Goal: Book appointment/travel/reservation

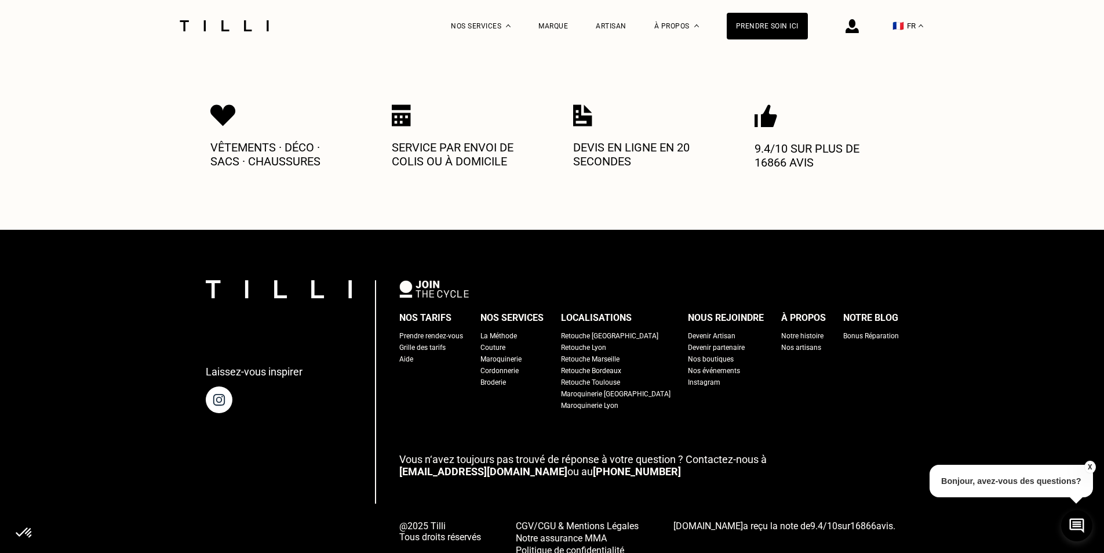
scroll to position [1253, 0]
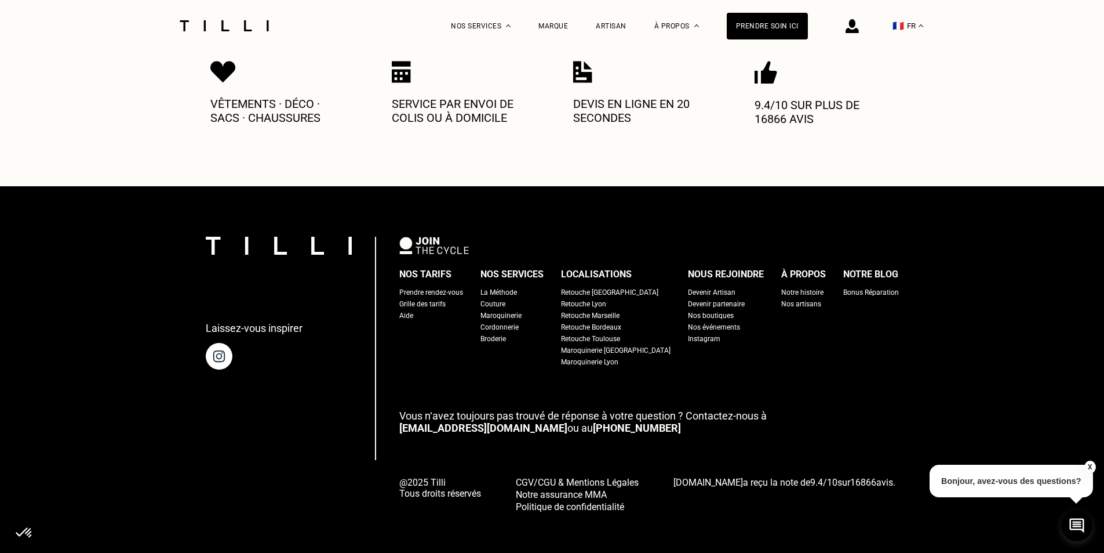
click at [1091, 464] on button "X" at bounding box center [1090, 466] width 12 height 13
click at [463, 286] on div "Prendre rendez-vous" at bounding box center [431, 292] width 64 height 12
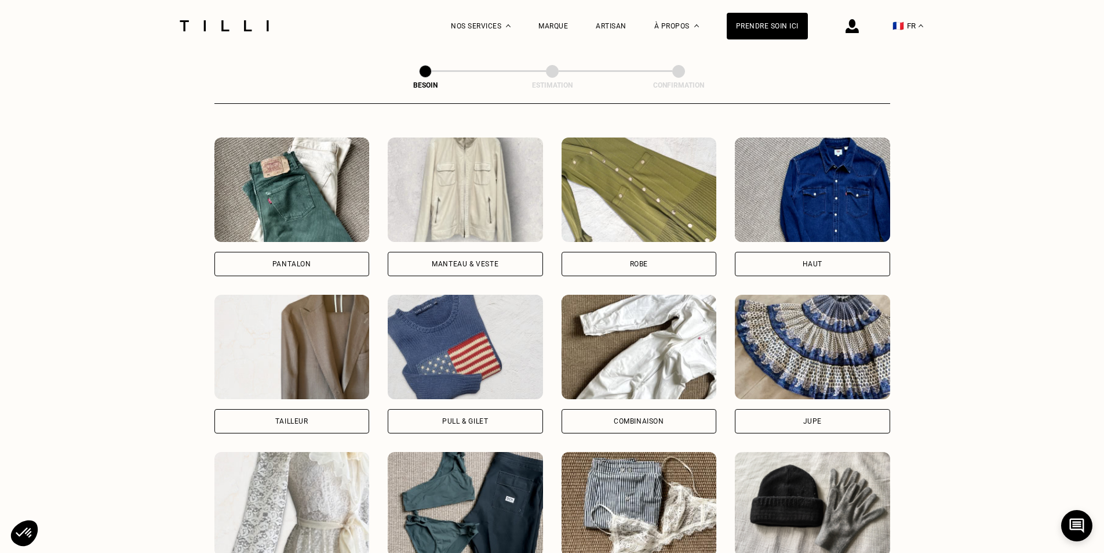
scroll to position [522, 0]
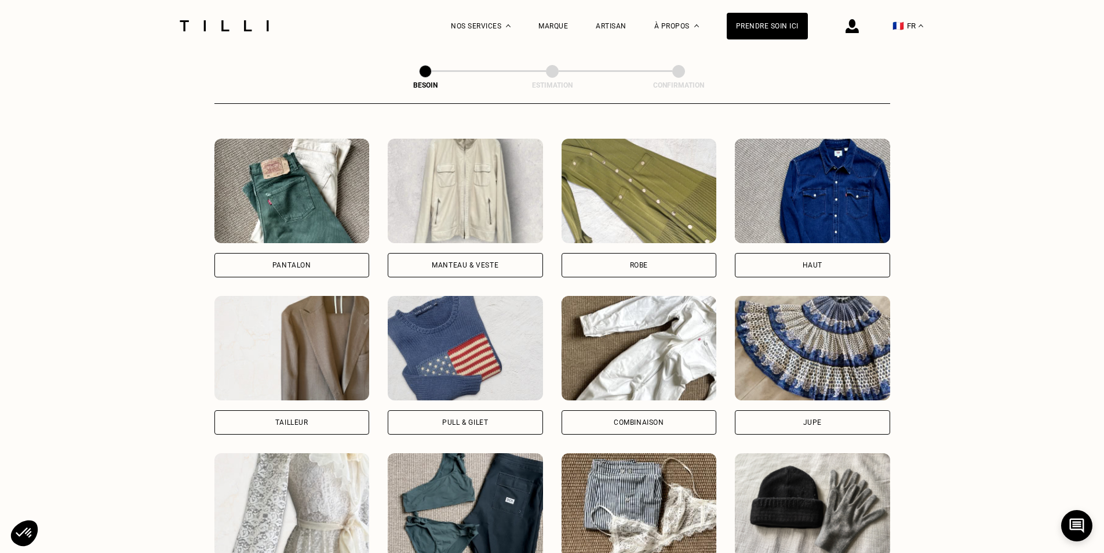
click at [333, 255] on div "Pantalon" at bounding box center [292, 265] width 155 height 24
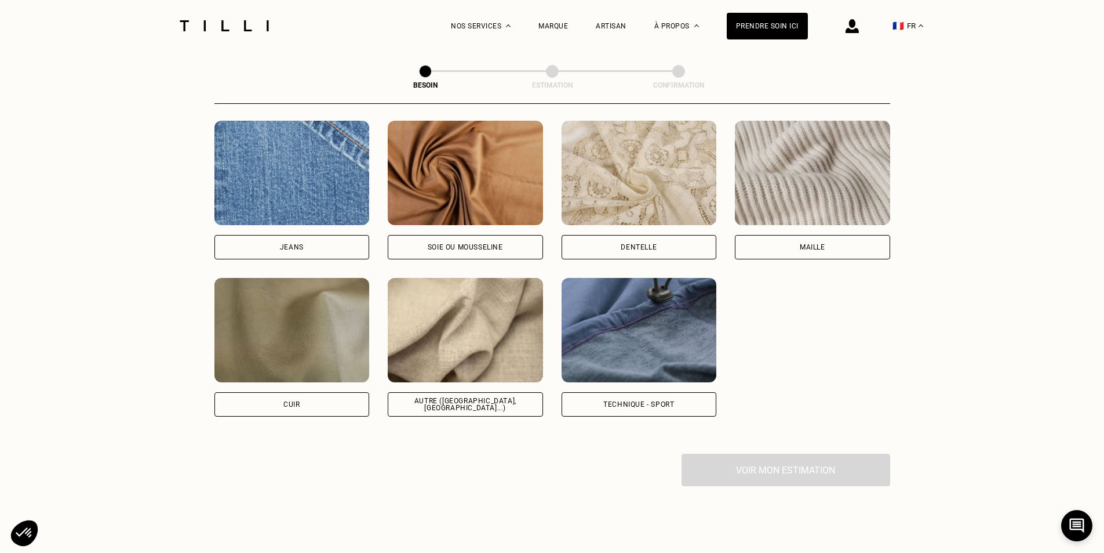
scroll to position [1242, 0]
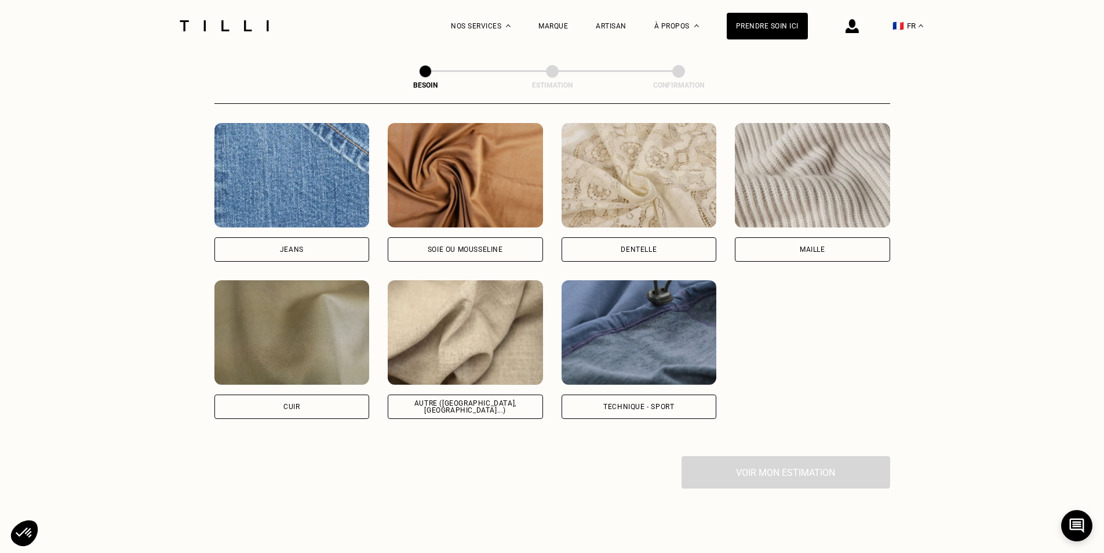
click at [324, 237] on div "Jeans" at bounding box center [292, 249] width 155 height 24
select select "FR"
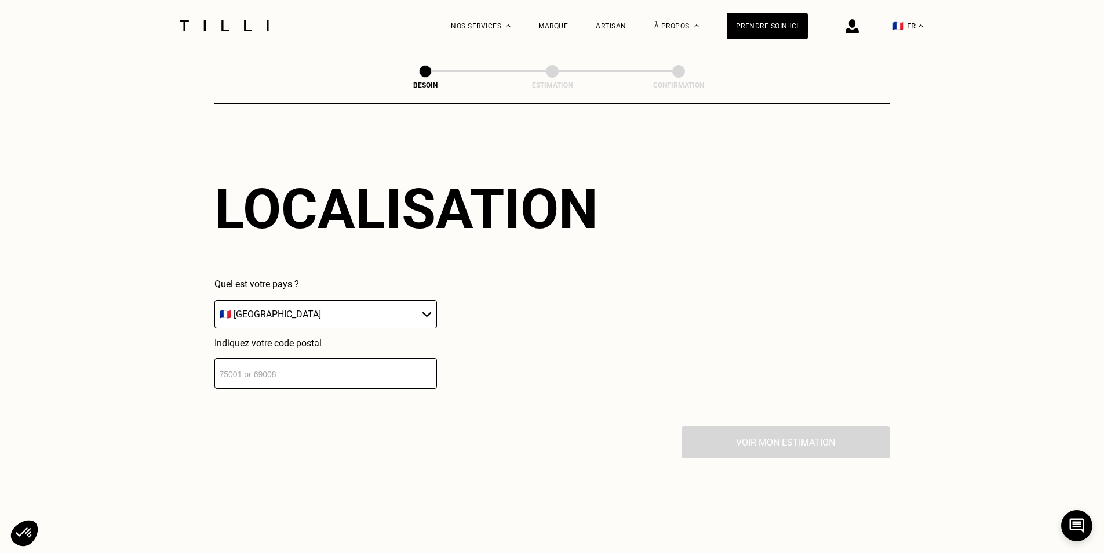
scroll to position [1559, 0]
click at [350, 310] on select "🇩🇪 [GEOGRAPHIC_DATA] 🇦🇹 [GEOGRAPHIC_DATA] 🇧🇪 [GEOGRAPHIC_DATA] 🇧🇬 Bulgarie 🇨🇾 C…" at bounding box center [326, 313] width 223 height 28
click at [215, 299] on select "🇩🇪 [GEOGRAPHIC_DATA] 🇦🇹 [GEOGRAPHIC_DATA] 🇧🇪 [GEOGRAPHIC_DATA] 🇧🇬 Bulgarie 🇨🇾 C…" at bounding box center [326, 313] width 223 height 28
click at [313, 357] on input "number" at bounding box center [326, 372] width 223 height 31
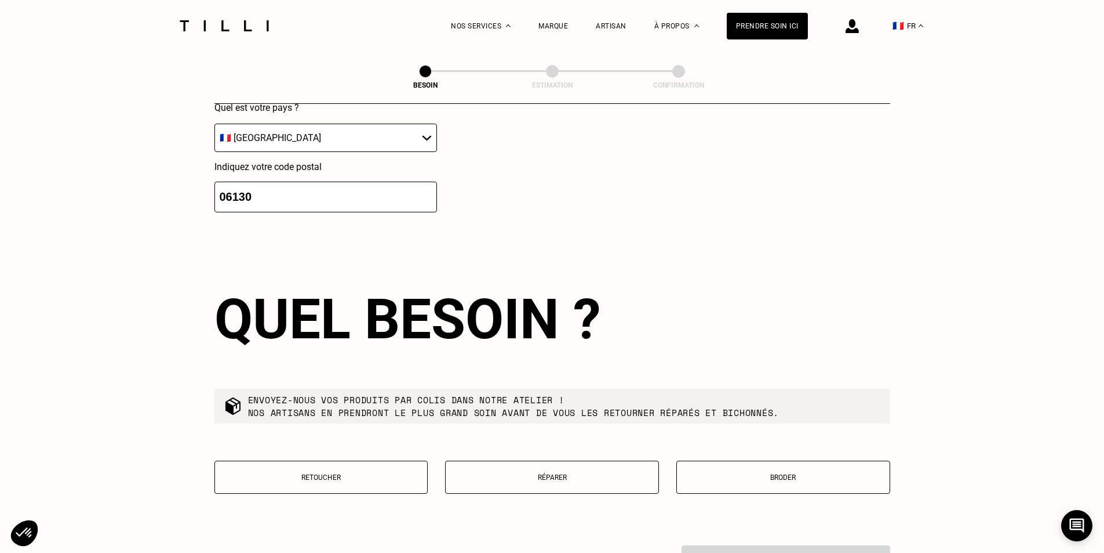
scroll to position [1847, 0]
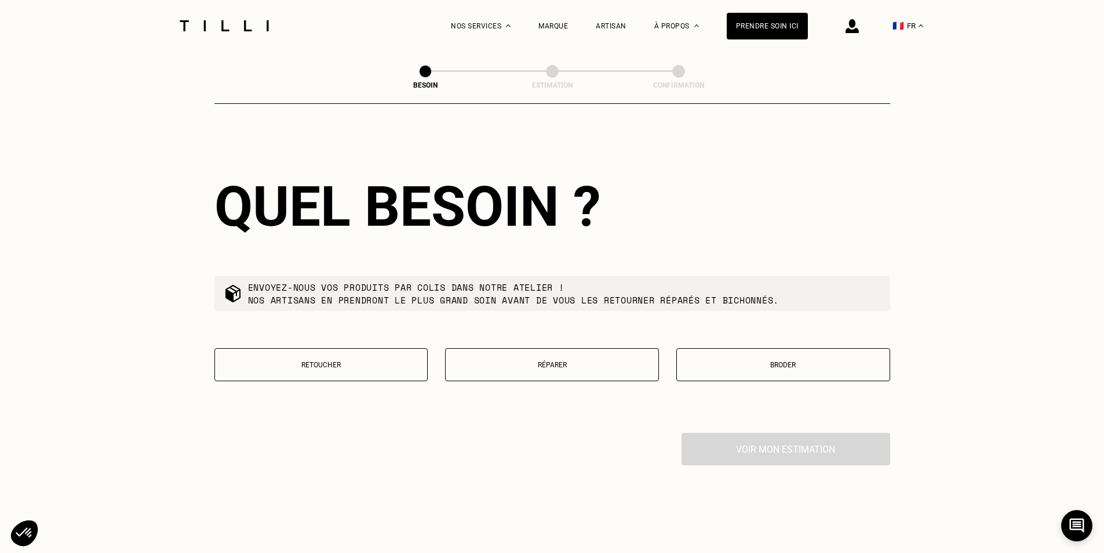
click at [562, 361] on p "Réparer" at bounding box center [552, 365] width 201 height 8
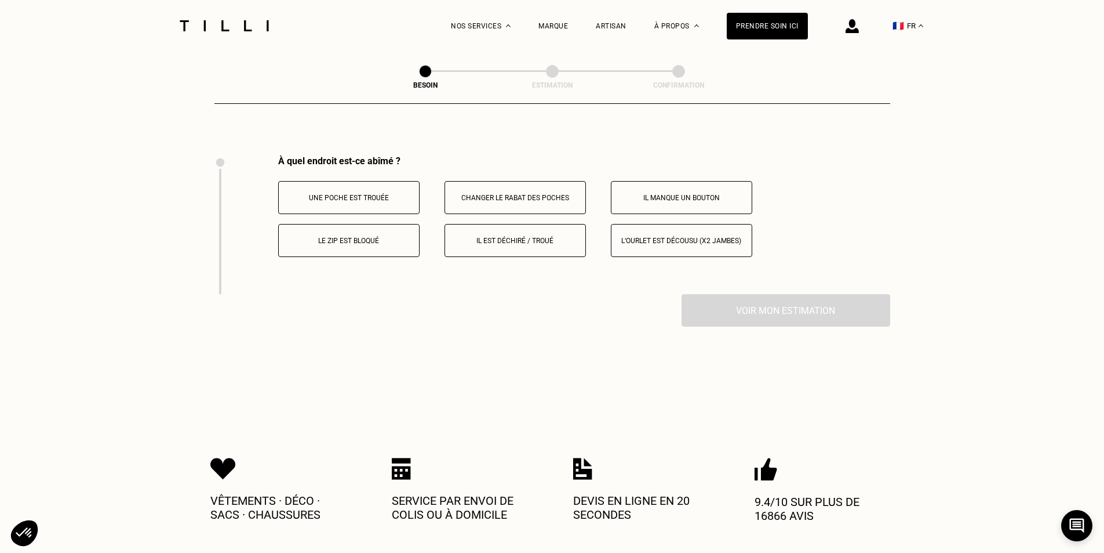
scroll to position [2145, 0]
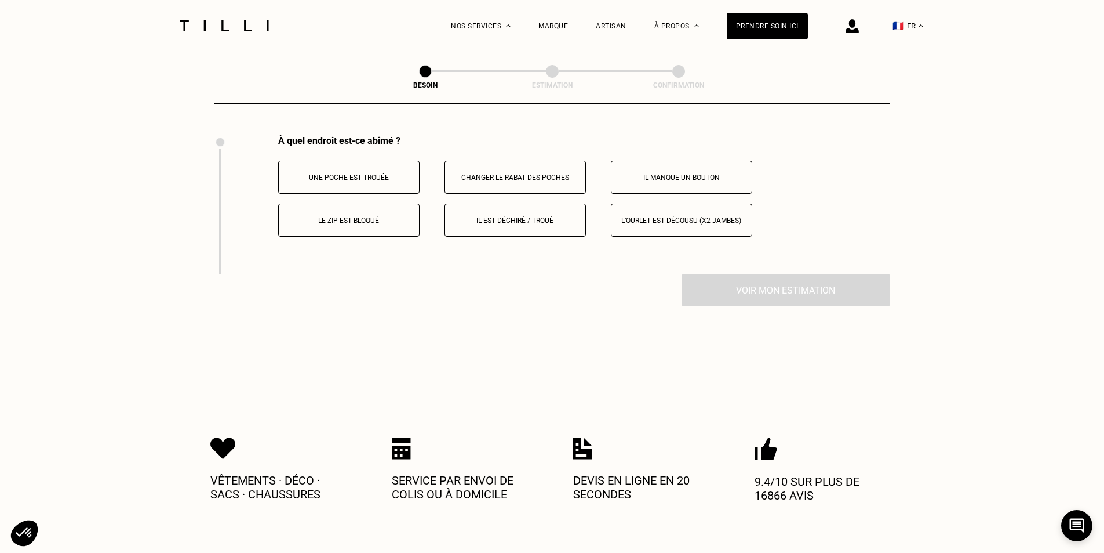
click at [378, 216] on p "Le zip est bloqué" at bounding box center [349, 220] width 129 height 8
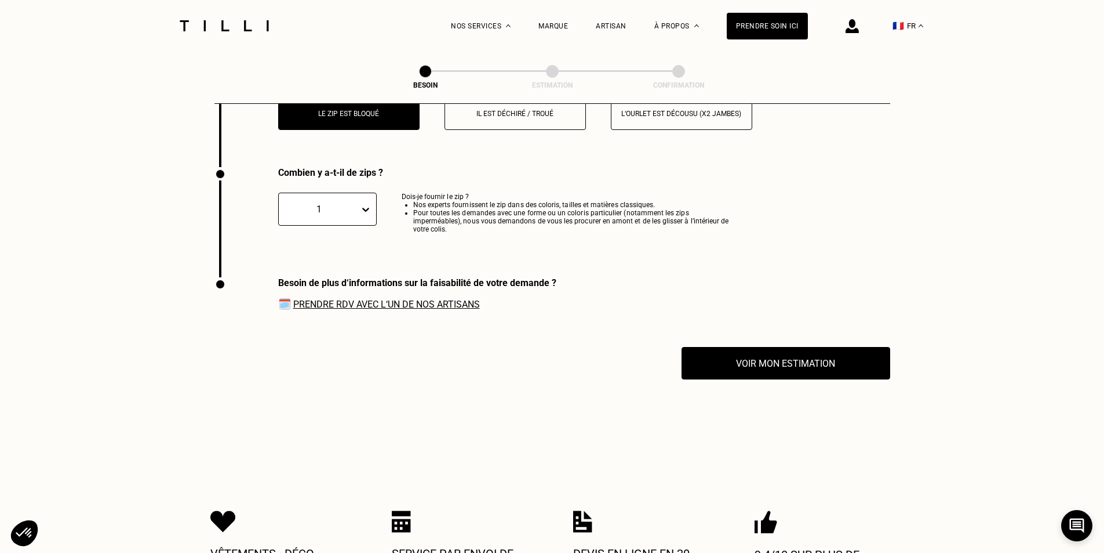
scroll to position [2225, 0]
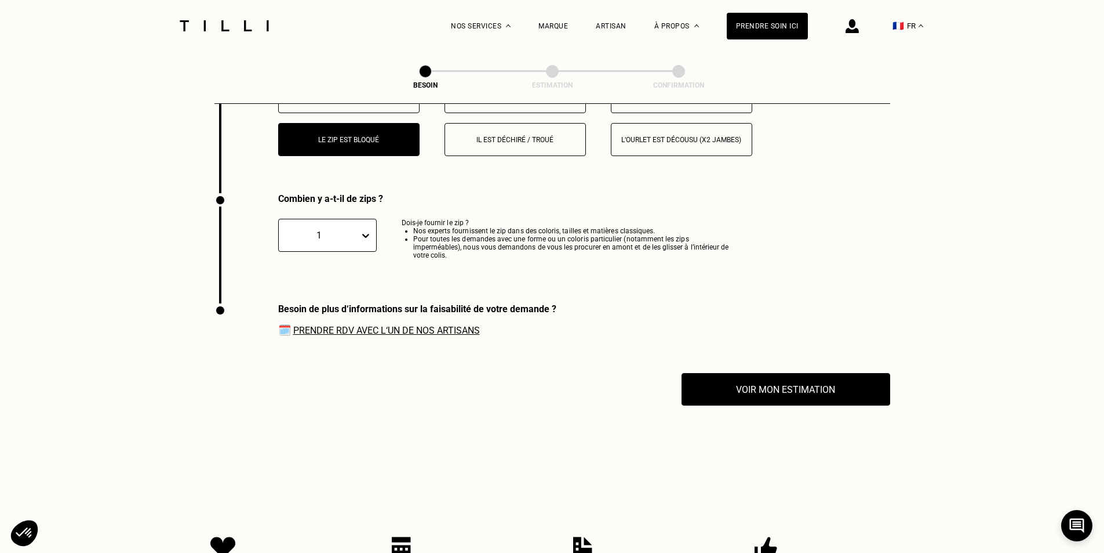
click at [379, 327] on link "Prendre RDV avec l‘un de nos artisans" at bounding box center [386, 330] width 187 height 11
click at [467, 325] on link "Prendre RDV avec l‘un de nos artisans" at bounding box center [386, 330] width 187 height 11
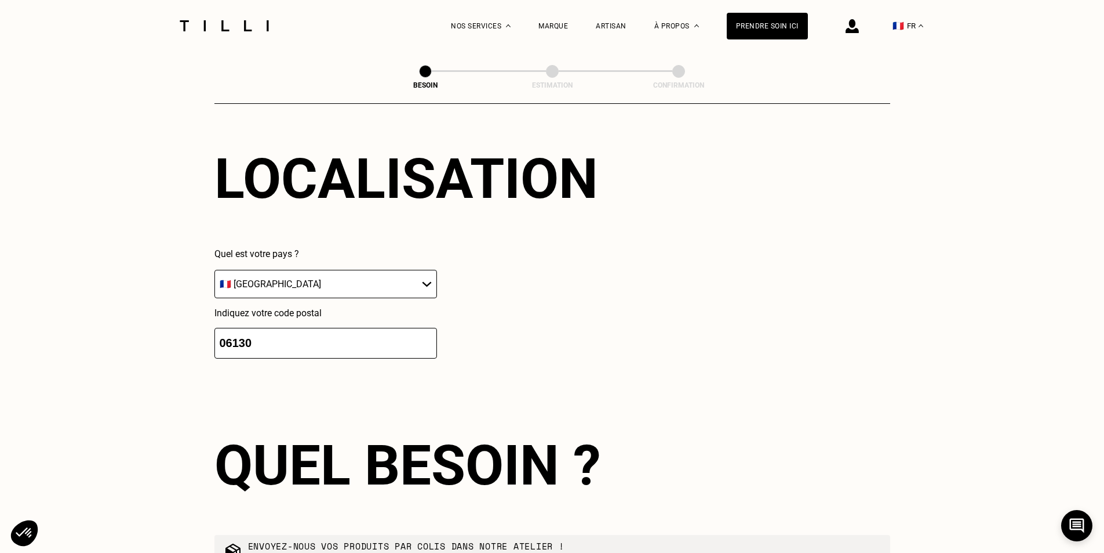
scroll to position [1587, 0]
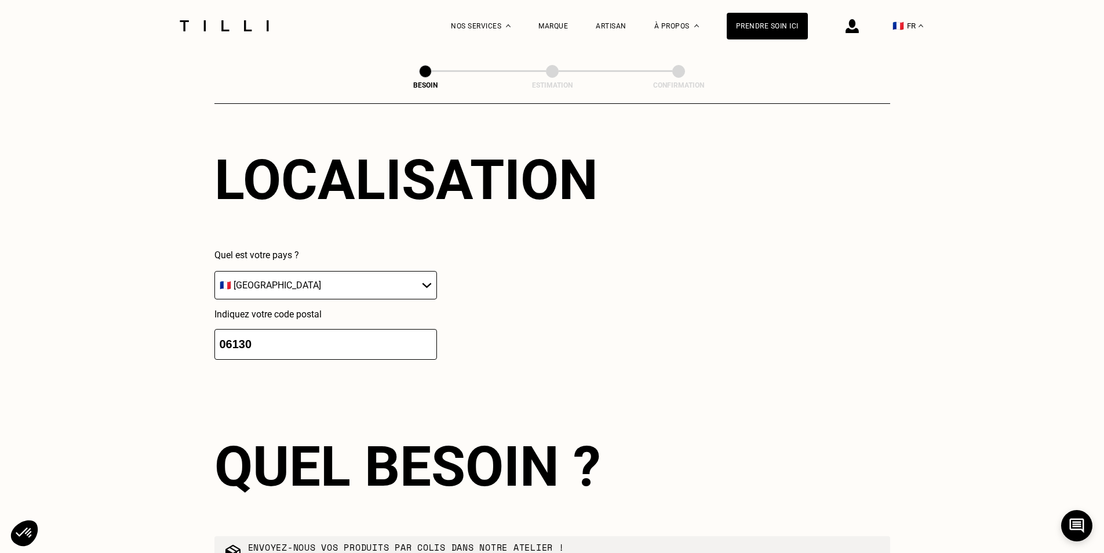
click at [273, 340] on input "06130" at bounding box center [326, 344] width 223 height 31
click at [271, 339] on input "06130" at bounding box center [326, 344] width 223 height 31
click at [271, 338] on input "06130" at bounding box center [326, 344] width 223 height 31
drag, startPoint x: 239, startPoint y: 332, endPoint x: 246, endPoint y: 330, distance: 7.1
click at [246, 330] on input "06130" at bounding box center [326, 344] width 223 height 31
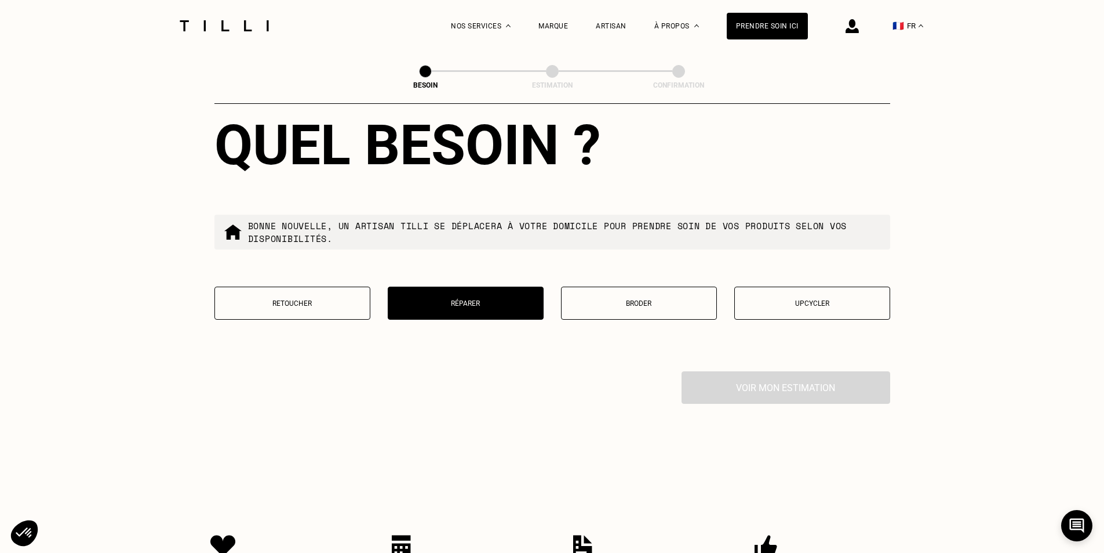
scroll to position [1881, 0]
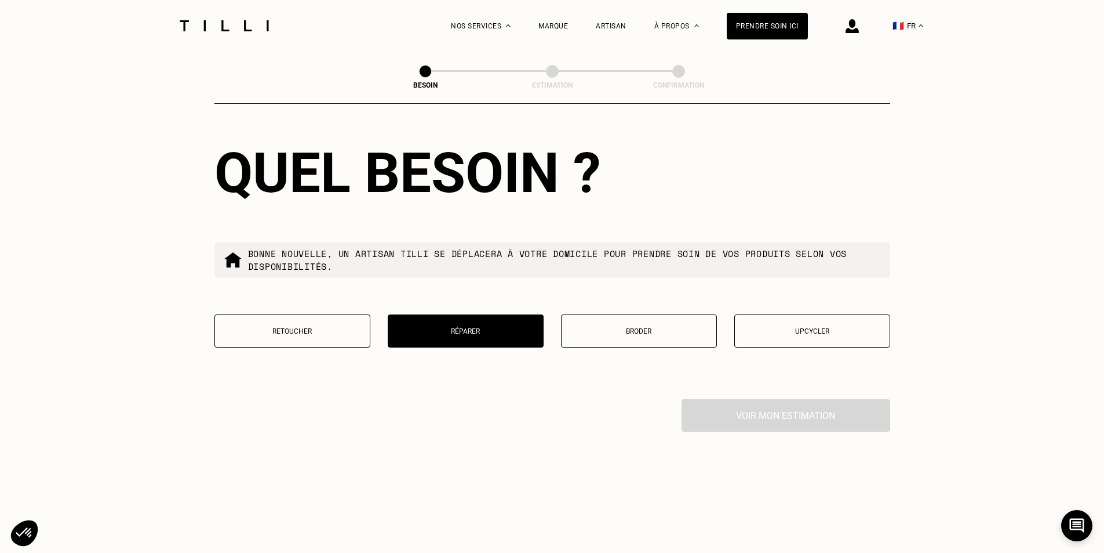
type input "06150"
click at [479, 330] on button "Réparer" at bounding box center [466, 330] width 156 height 33
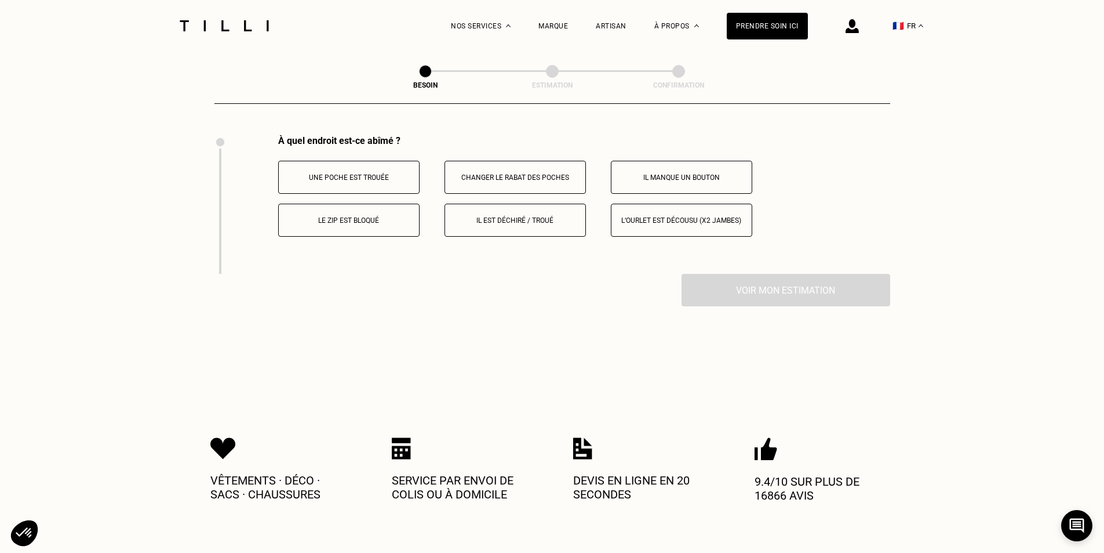
scroll to position [2169, 0]
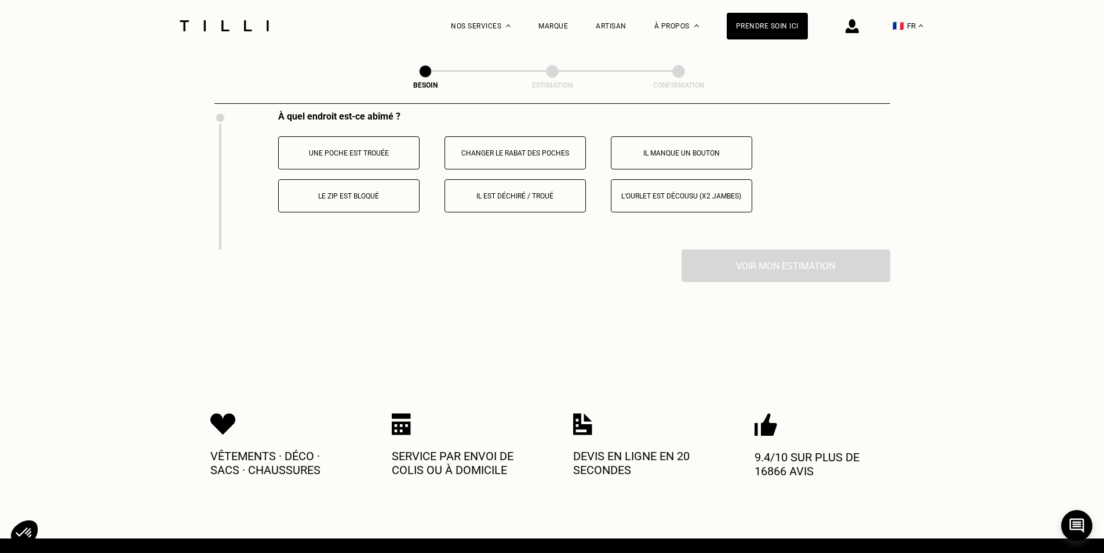
click at [377, 182] on button "Le zip est bloqué" at bounding box center [348, 195] width 141 height 33
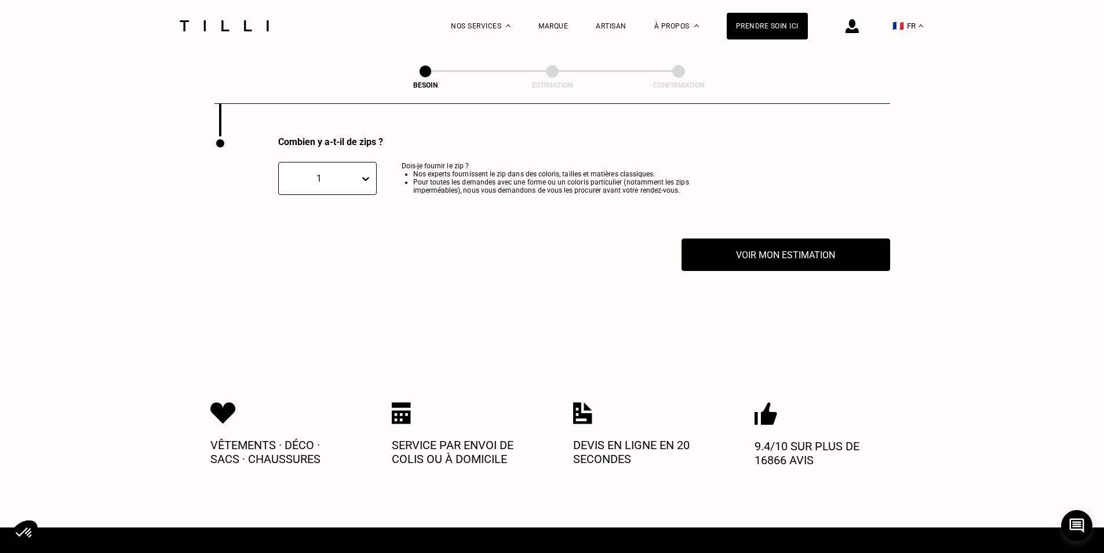
scroll to position [2283, 0]
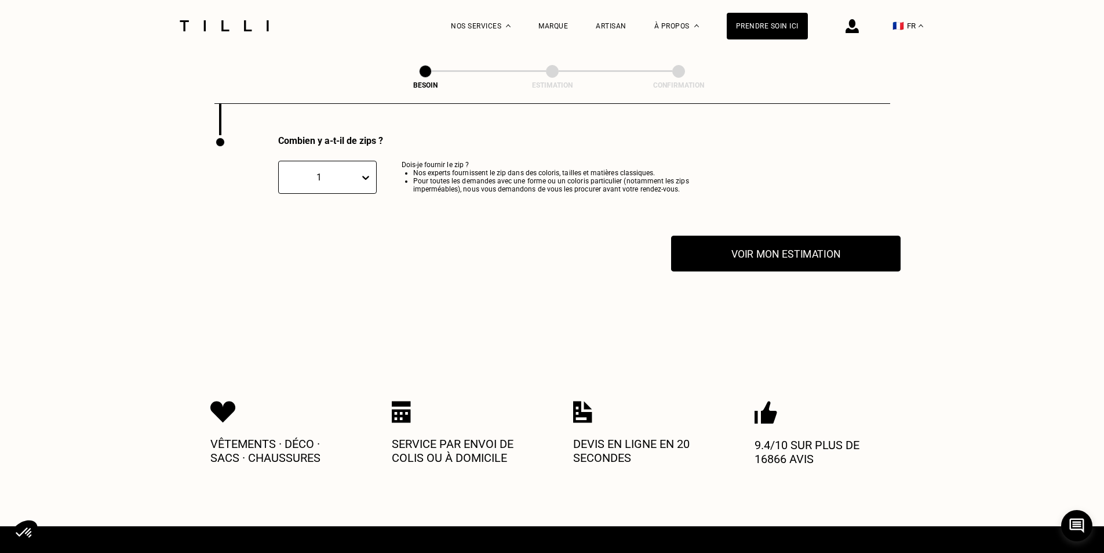
click at [779, 253] on button "Voir mon estimation" at bounding box center [786, 253] width 230 height 36
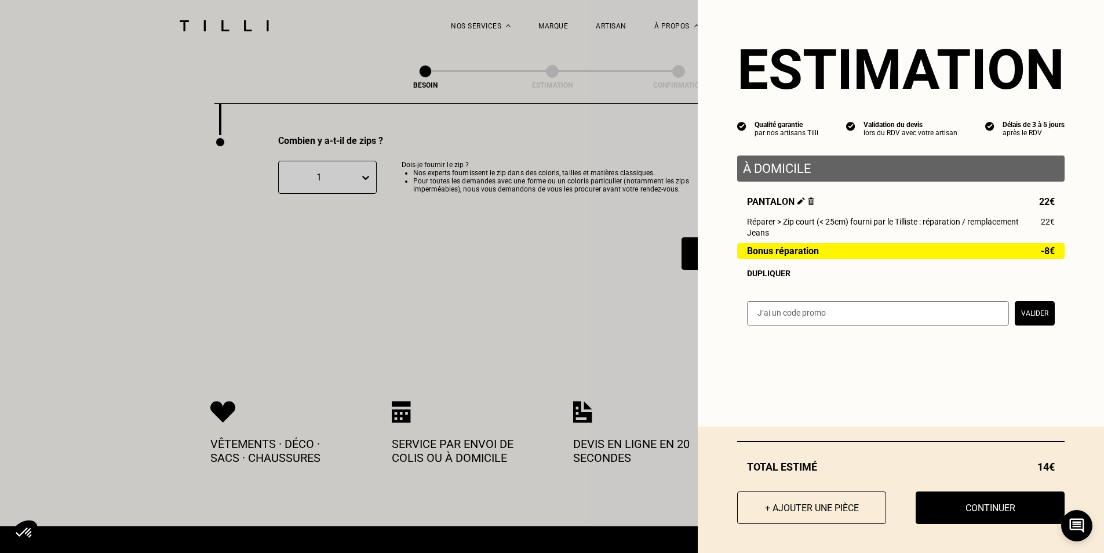
click at [884, 131] on div "lors du RDV avec votre artisan" at bounding box center [911, 133] width 94 height 8
drag, startPoint x: 737, startPoint y: 225, endPoint x: 797, endPoint y: 232, distance: 60.2
click at [797, 232] on div "Pantalon 22€ Réparer > Zip court (< 25cm) fourni par le Tilliste : réparation /…" at bounding box center [901, 237] width 328 height 82
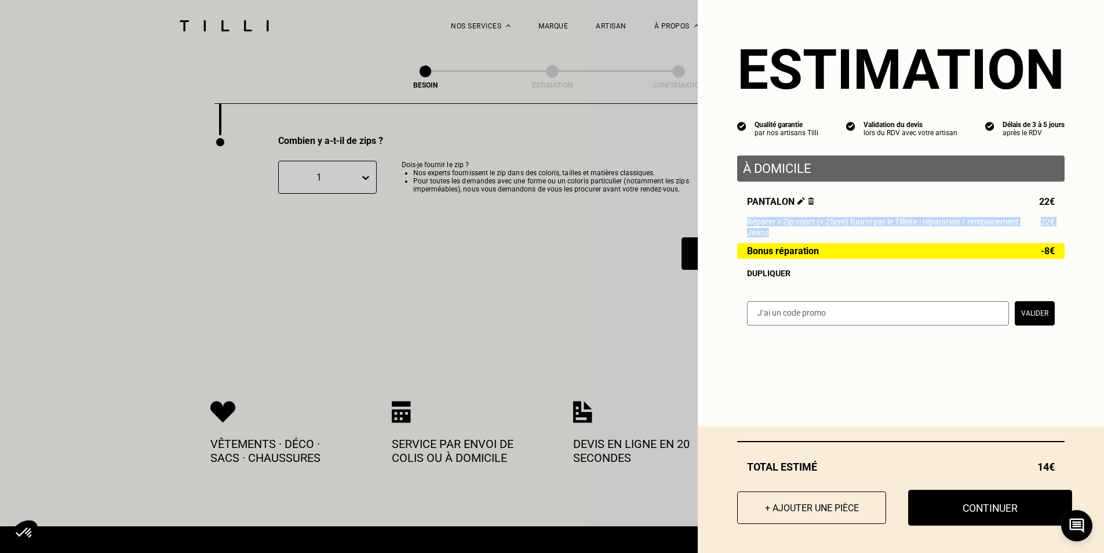
click at [946, 512] on button "Continuer" at bounding box center [990, 507] width 164 height 36
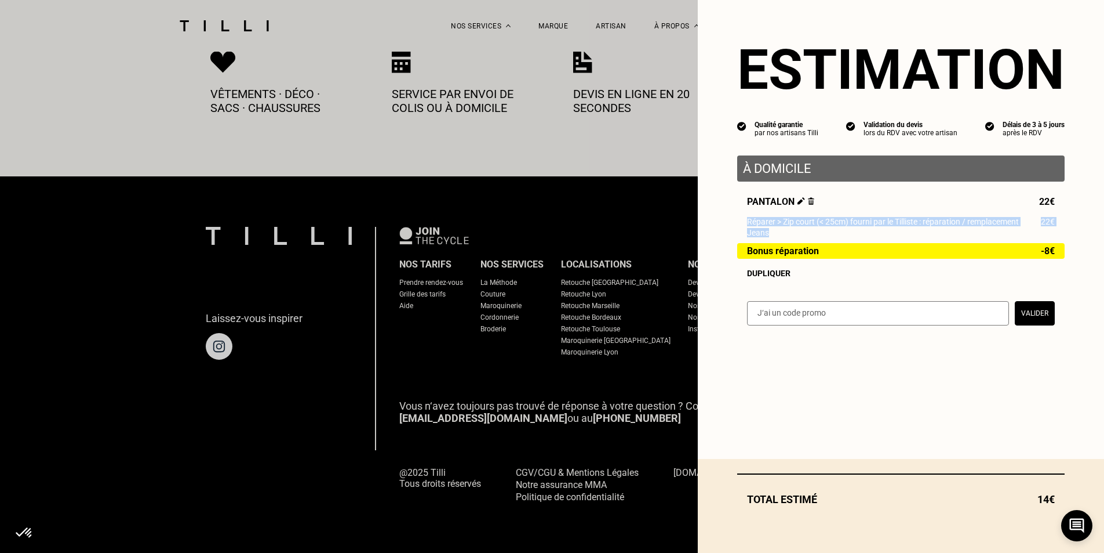
scroll to position [622, 0]
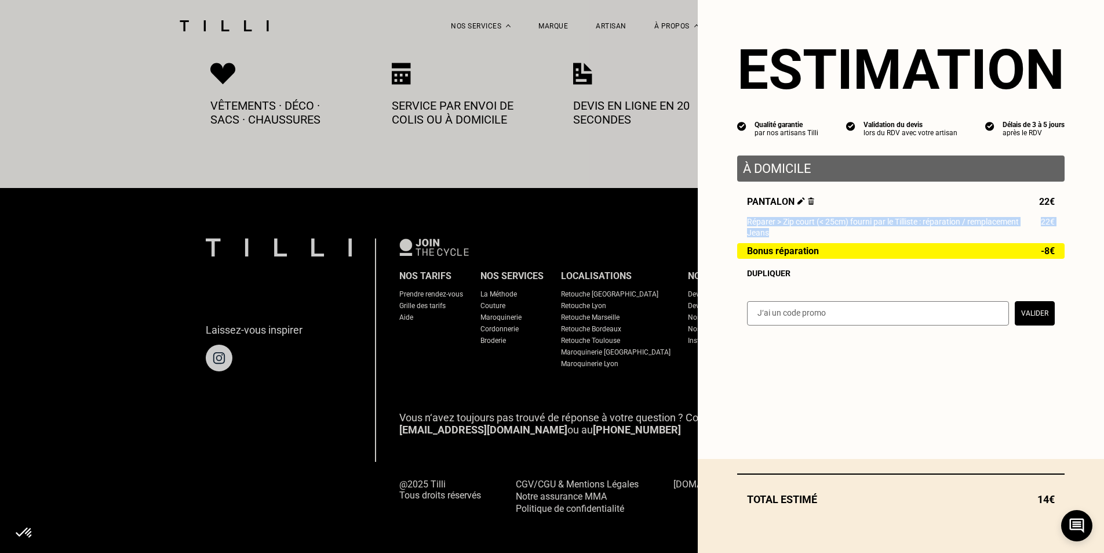
select select "FR"
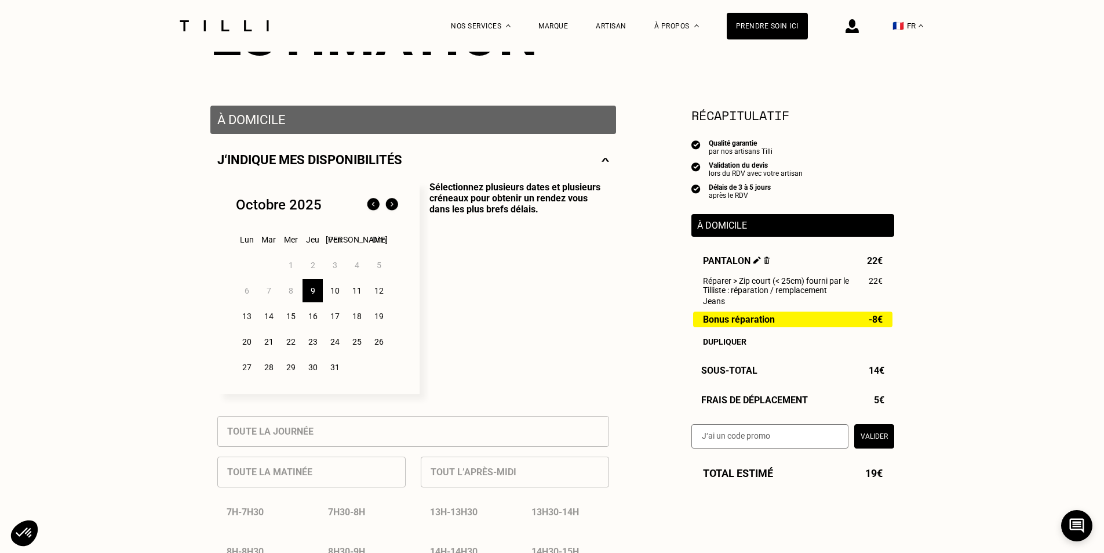
scroll to position [174, 0]
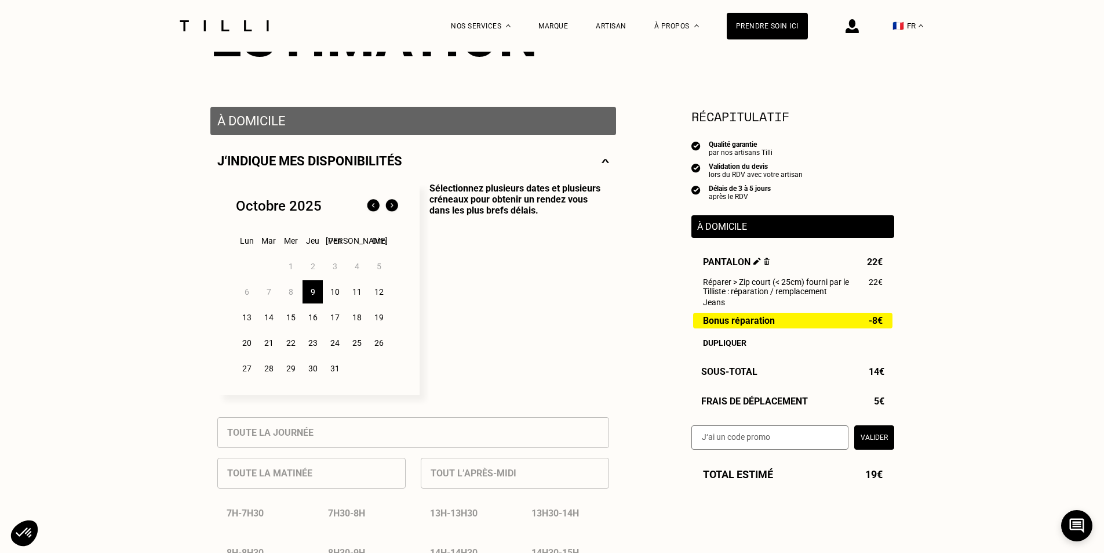
click at [313, 295] on div "9" at bounding box center [313, 291] width 20 height 23
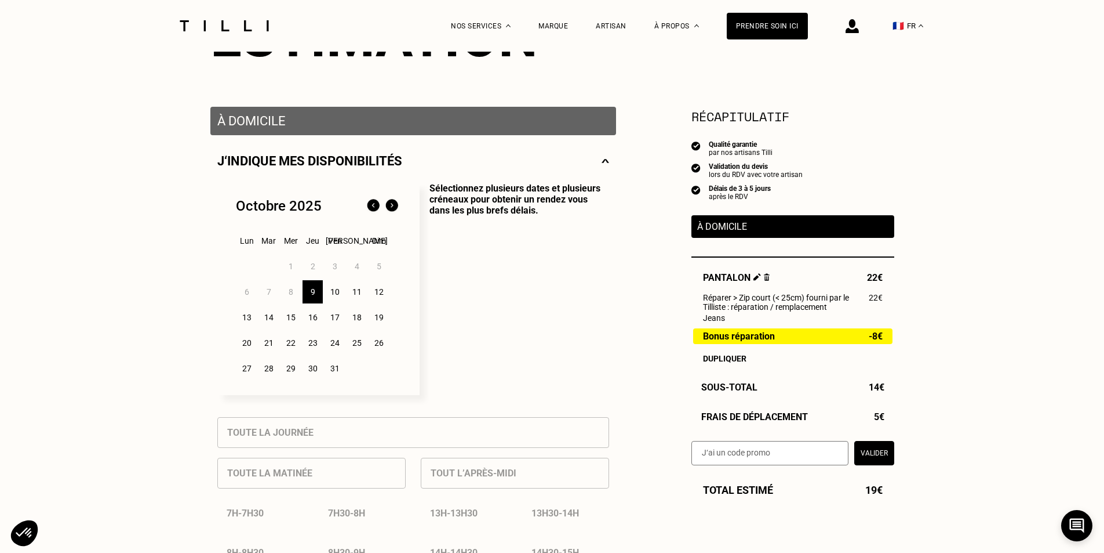
click at [249, 318] on div "13" at bounding box center [247, 317] width 20 height 23
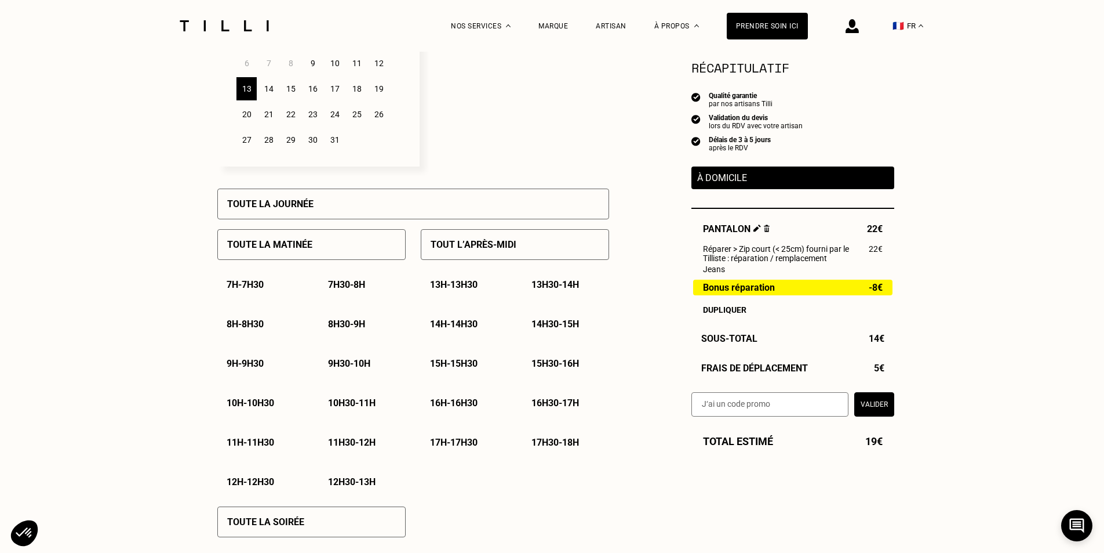
scroll to position [406, 0]
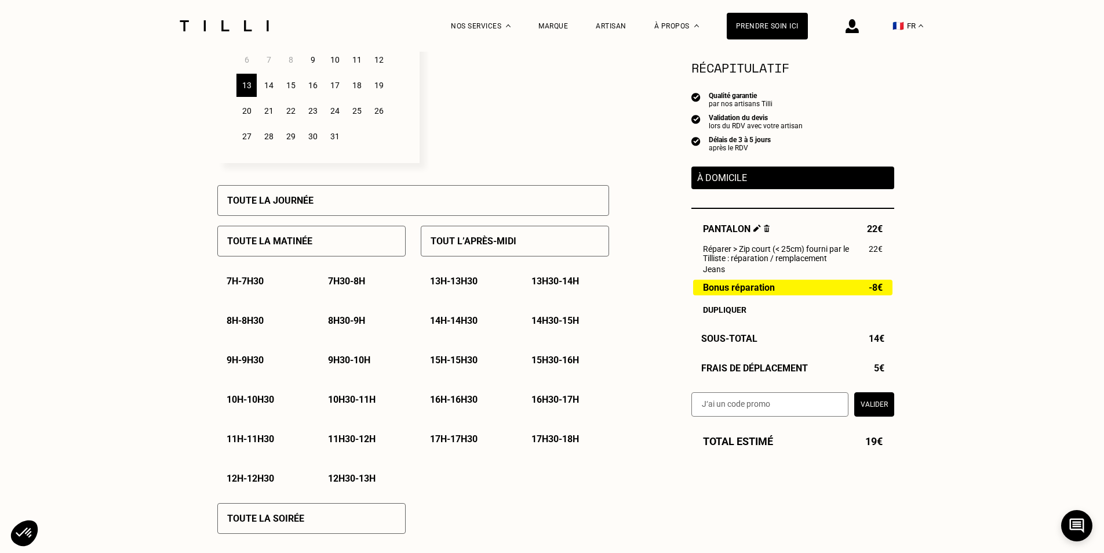
click at [345, 324] on p "8h30 - 9h" at bounding box center [346, 320] width 37 height 11
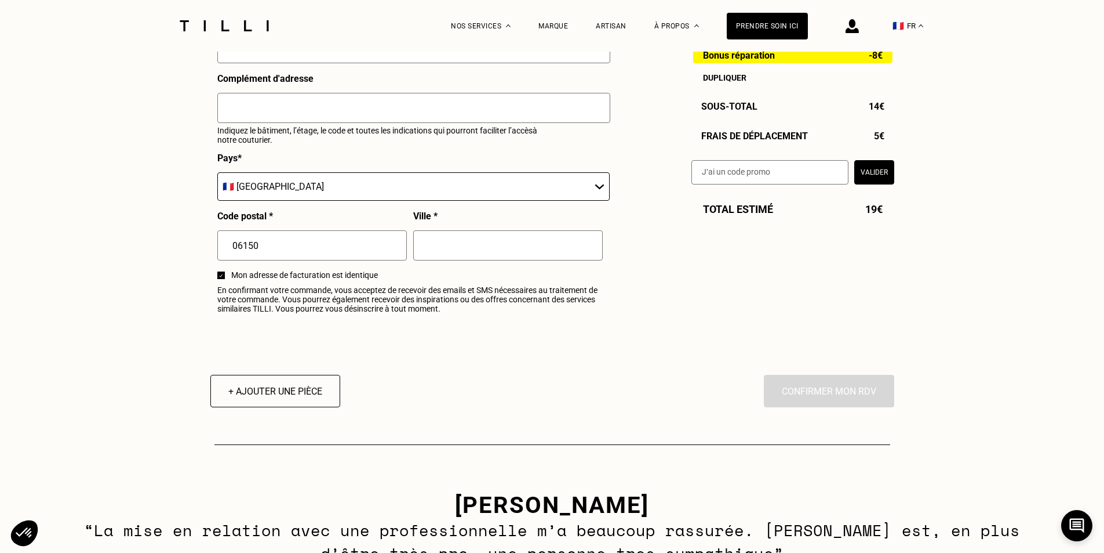
scroll to position [1449, 0]
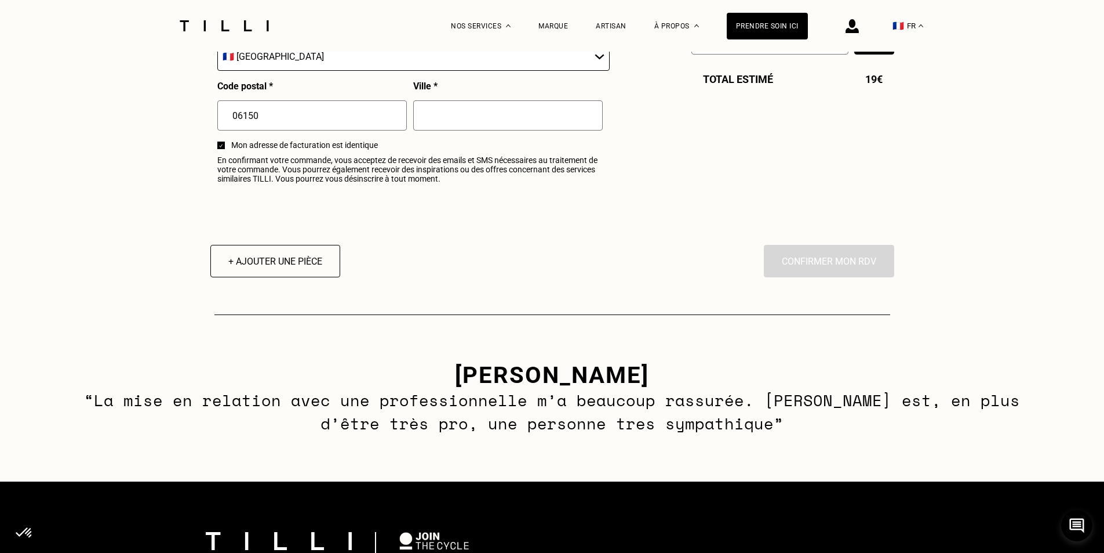
click at [439, 383] on h3 "[PERSON_NAME]" at bounding box center [552, 374] width 947 height 27
click at [438, 384] on h3 "[PERSON_NAME]" at bounding box center [552, 374] width 947 height 27
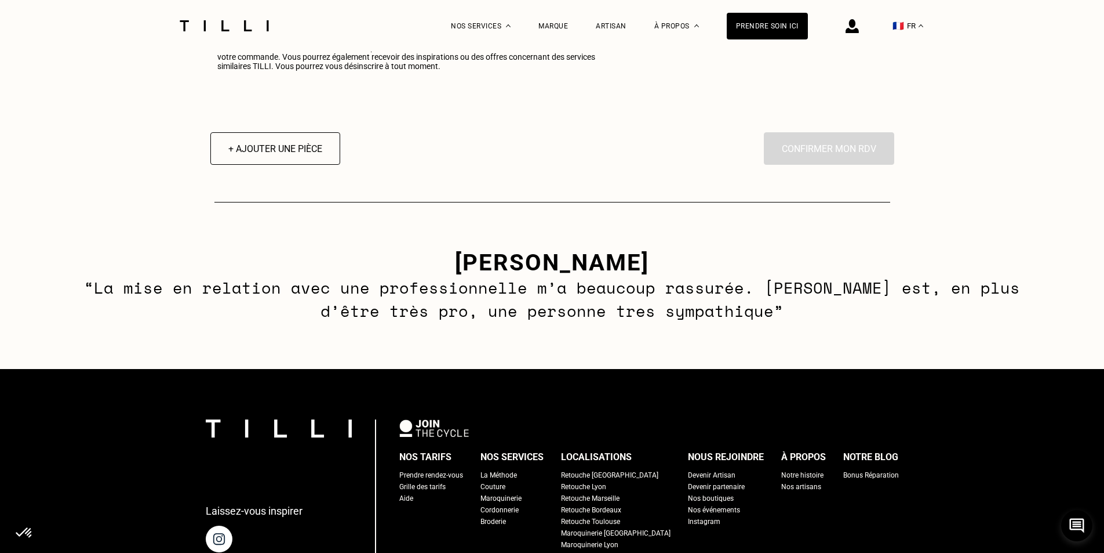
scroll to position [1681, 0]
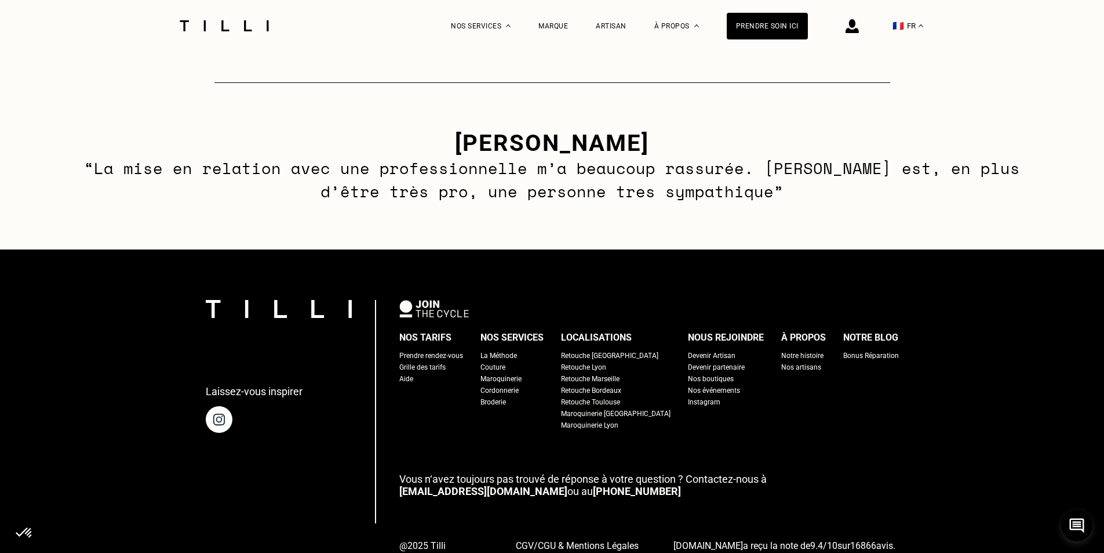
click at [177, 37] on div "La Méthode Retoucherie Maroquinerie Broderie Cordonnerie Nos prix Nos services …" at bounding box center [552, 26] width 1104 height 52
click at [212, 22] on img at bounding box center [224, 25] width 97 height 11
